Goal: Navigation & Orientation: Find specific page/section

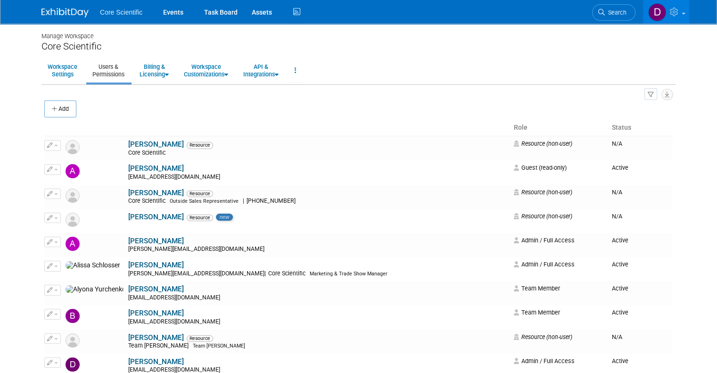
click at [59, 8] on img at bounding box center [64, 12] width 47 height 9
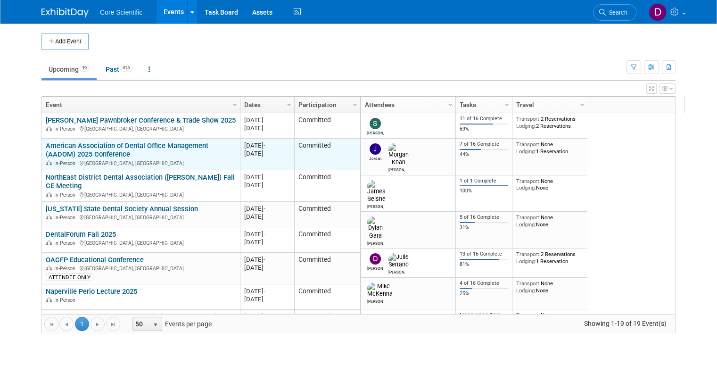
click at [92, 148] on link "American Association of Dental Office Management (AADOM) 2025 Conference" at bounding box center [127, 149] width 163 height 17
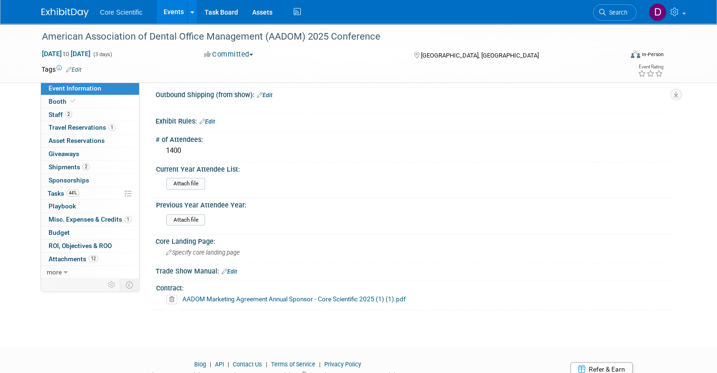
scroll to position [924, 0]
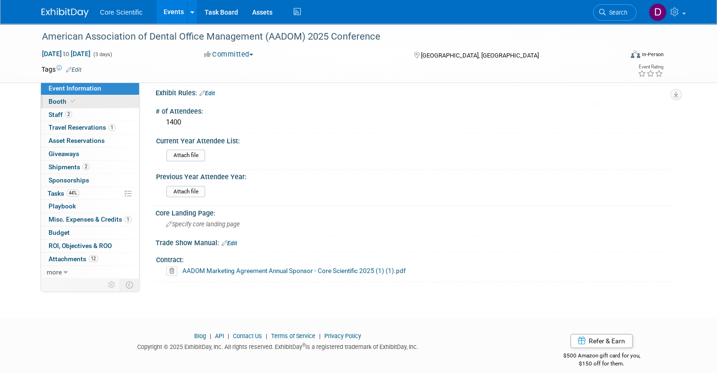
click at [52, 101] on span "Booth" at bounding box center [63, 102] width 29 height 8
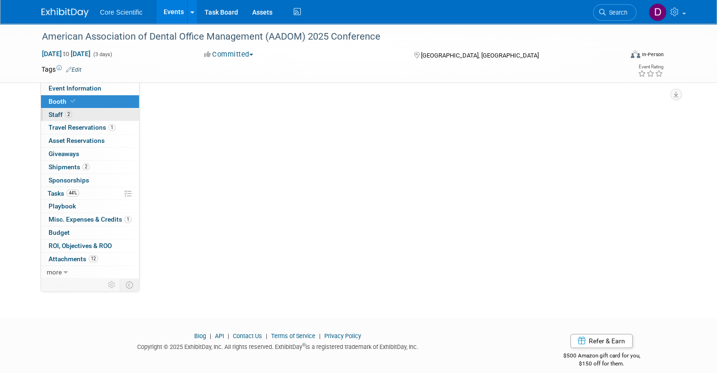
scroll to position [0, 0]
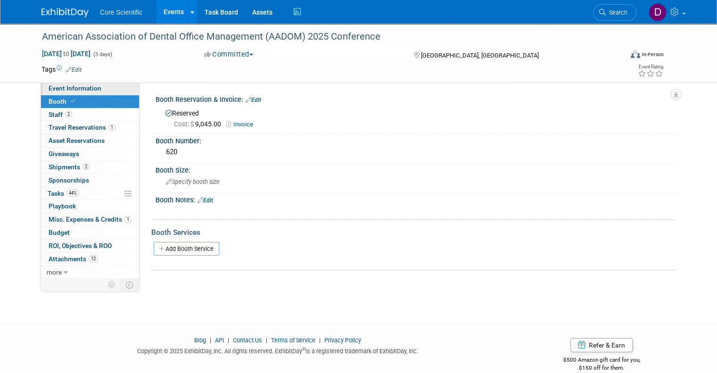
click at [84, 84] on link "Event Information" at bounding box center [90, 88] width 98 height 13
